Goal: Transaction & Acquisition: Purchase product/service

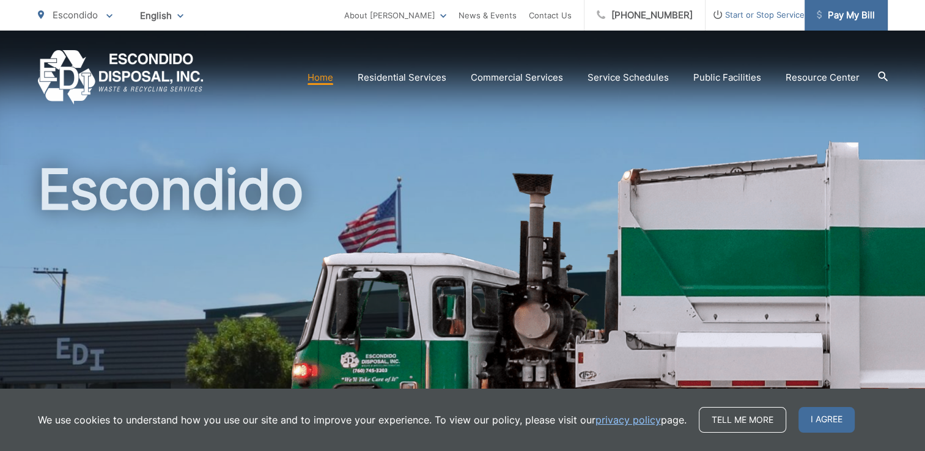
click at [846, 13] on span "Pay My Bill" at bounding box center [846, 15] width 58 height 15
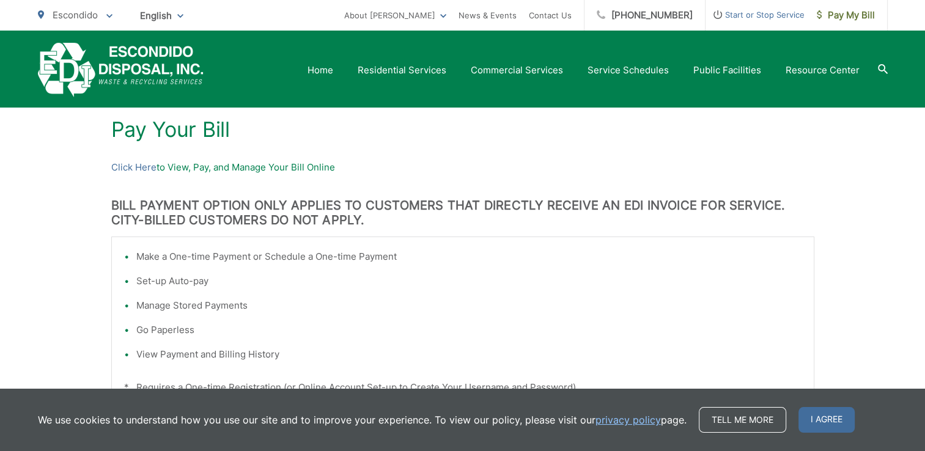
scroll to position [152, 0]
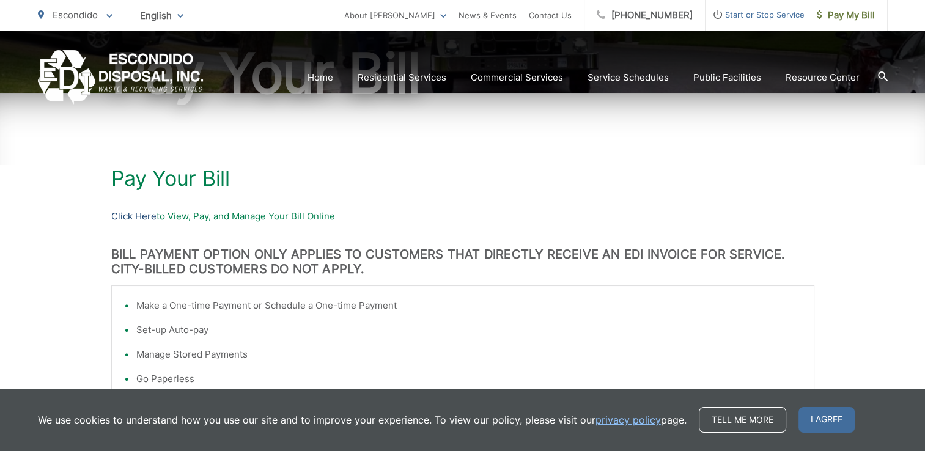
click at [135, 216] on link "Click Here" at bounding box center [133, 216] width 45 height 15
click at [837, 15] on span "Pay My Bill" at bounding box center [846, 15] width 58 height 15
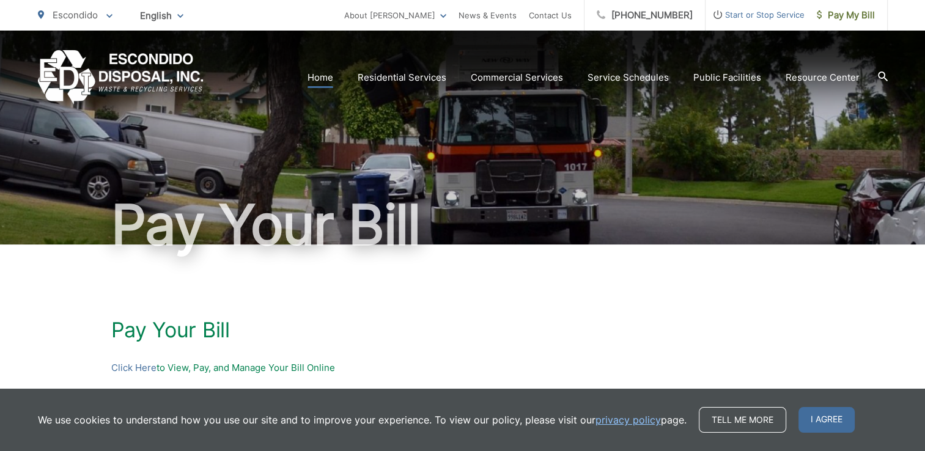
click at [333, 79] on link "Home" at bounding box center [321, 77] width 26 height 15
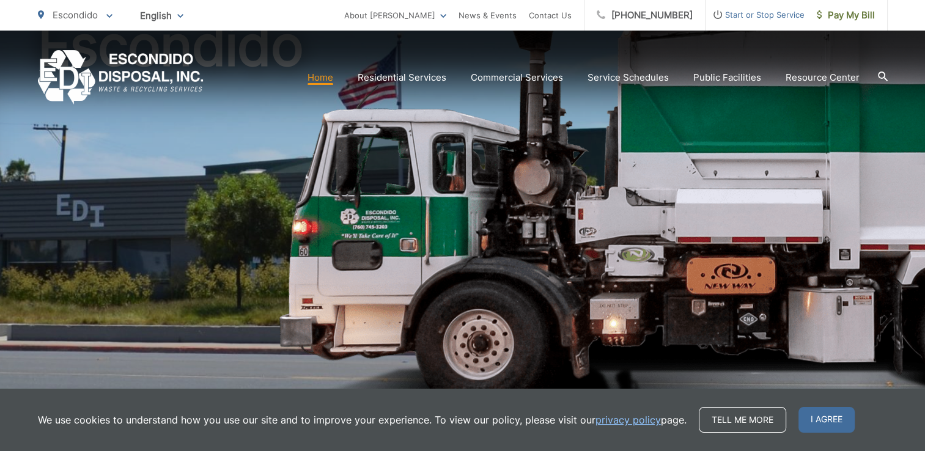
scroll to position [196, 0]
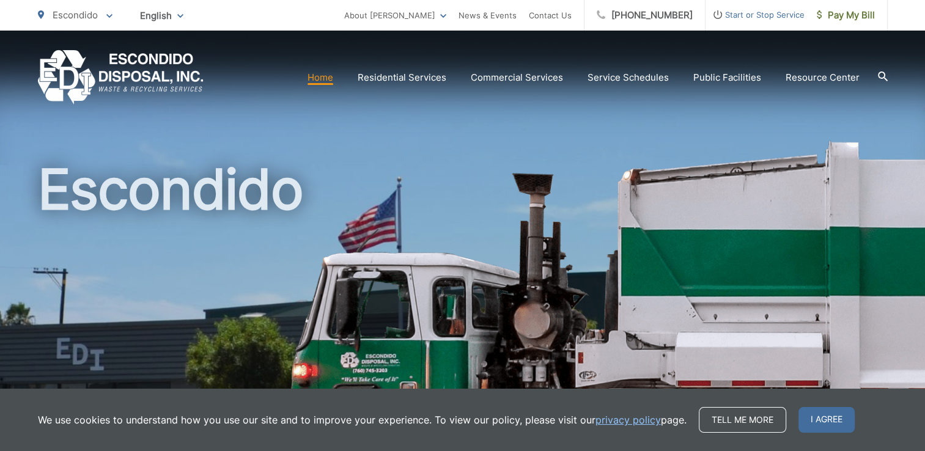
click at [883, 72] on icon at bounding box center [882, 76] width 10 height 10
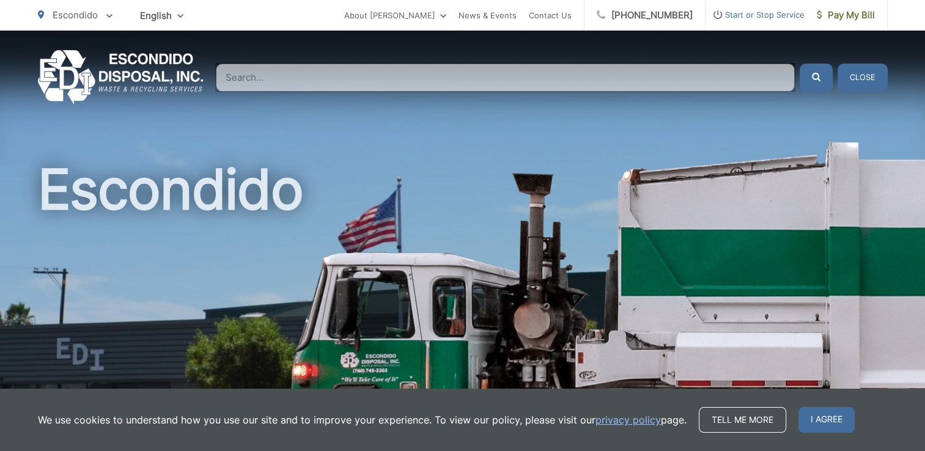
click at [471, 76] on input "Search" at bounding box center [505, 78] width 579 height 28
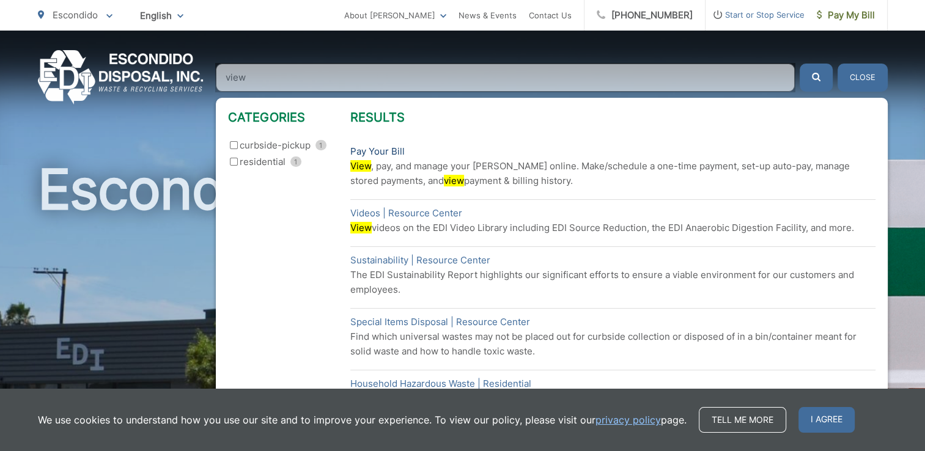
type input "view"
click at [378, 152] on link "Pay Your Bill" at bounding box center [377, 151] width 54 height 15
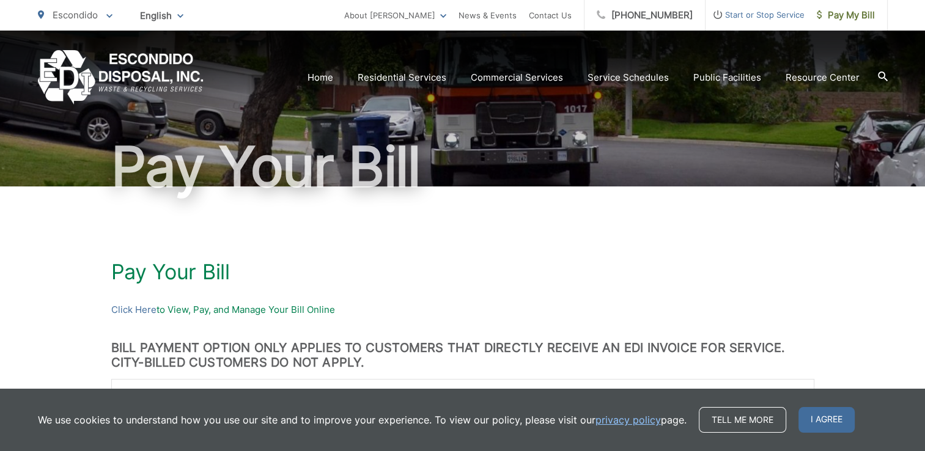
scroll to position [73, 0]
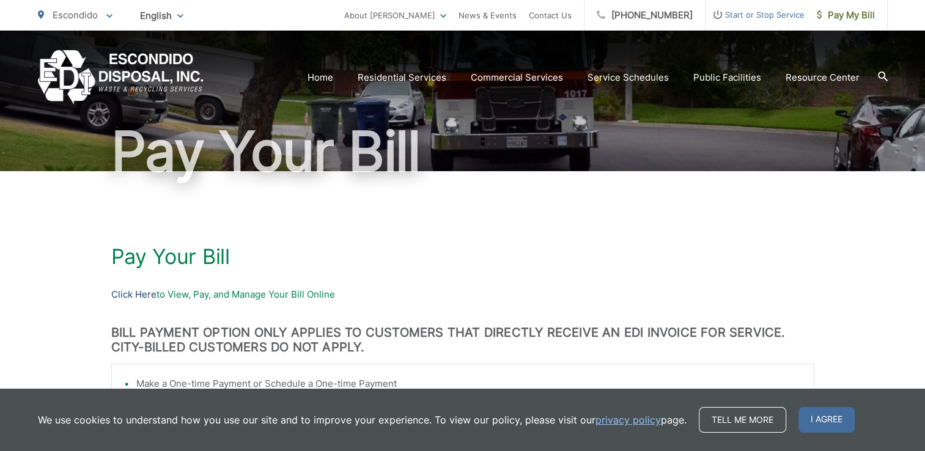
click at [152, 295] on link "Click Here" at bounding box center [133, 294] width 45 height 15
